Goal: Transaction & Acquisition: Download file/media

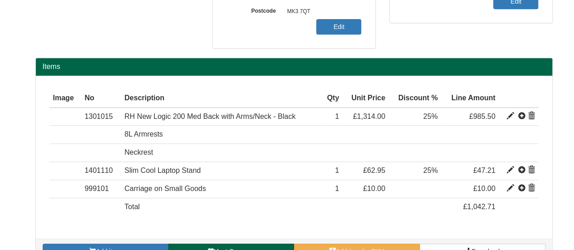
scroll to position [226, 0]
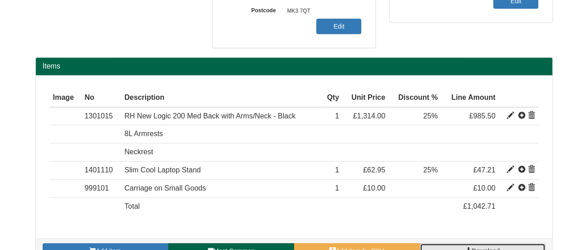
click at [445, 247] on link "Download" at bounding box center [483, 250] width 126 height 15
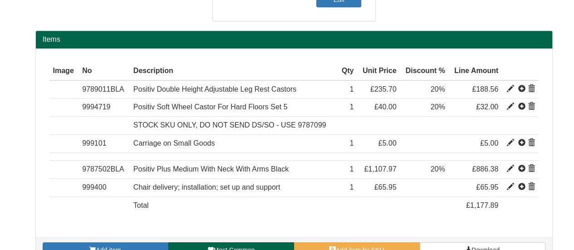
scroll to position [271, 0]
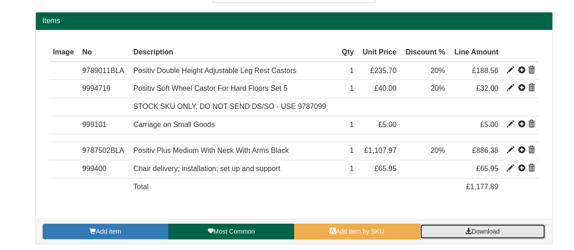
click at [474, 229] on span "Download" at bounding box center [485, 231] width 28 height 7
